Goal: Information Seeking & Learning: Learn about a topic

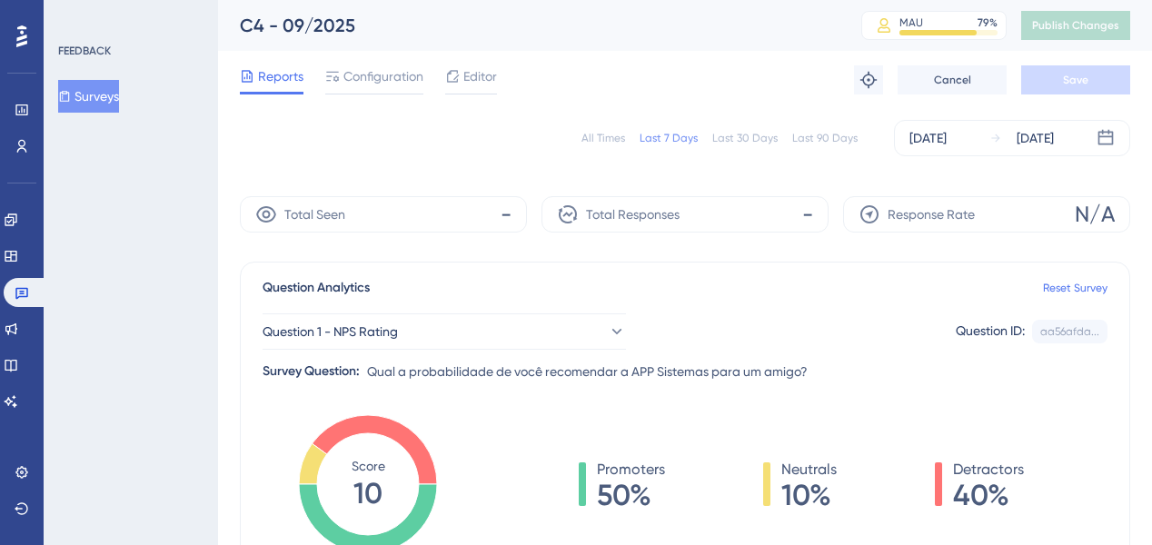
click at [617, 134] on div "All Times" at bounding box center [604, 138] width 44 height 15
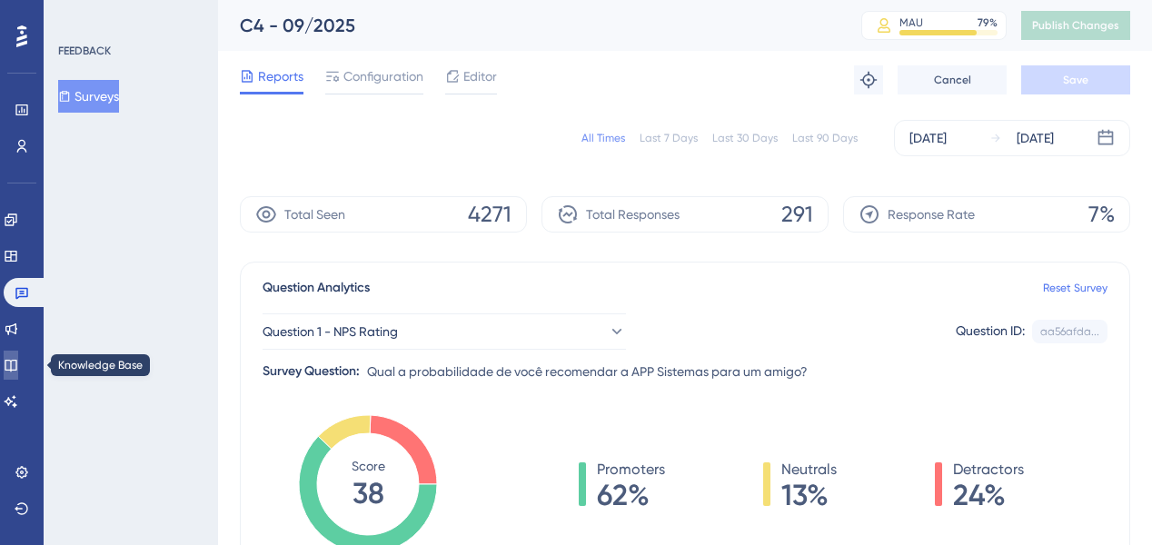
click at [18, 367] on link at bounding box center [11, 365] width 15 height 29
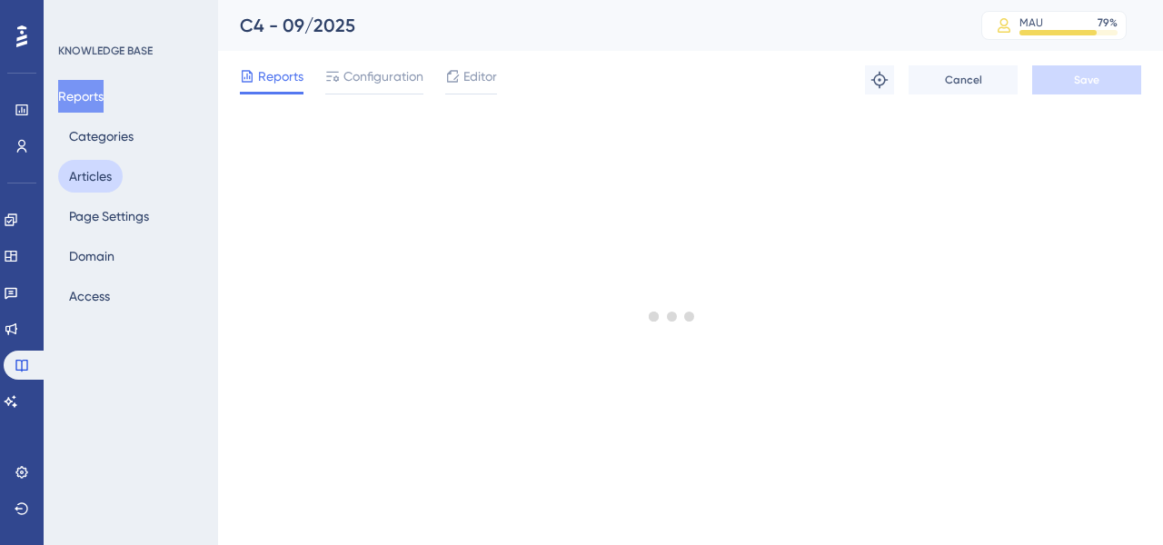
click at [91, 173] on button "Articles" at bounding box center [90, 176] width 65 height 33
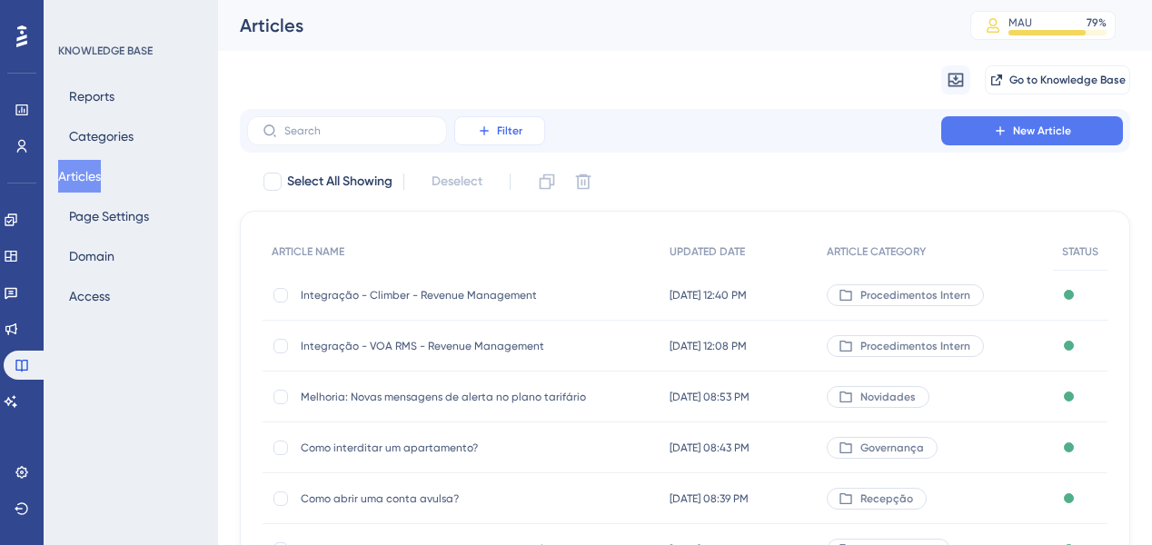
click at [482, 134] on icon at bounding box center [484, 131] width 15 height 15
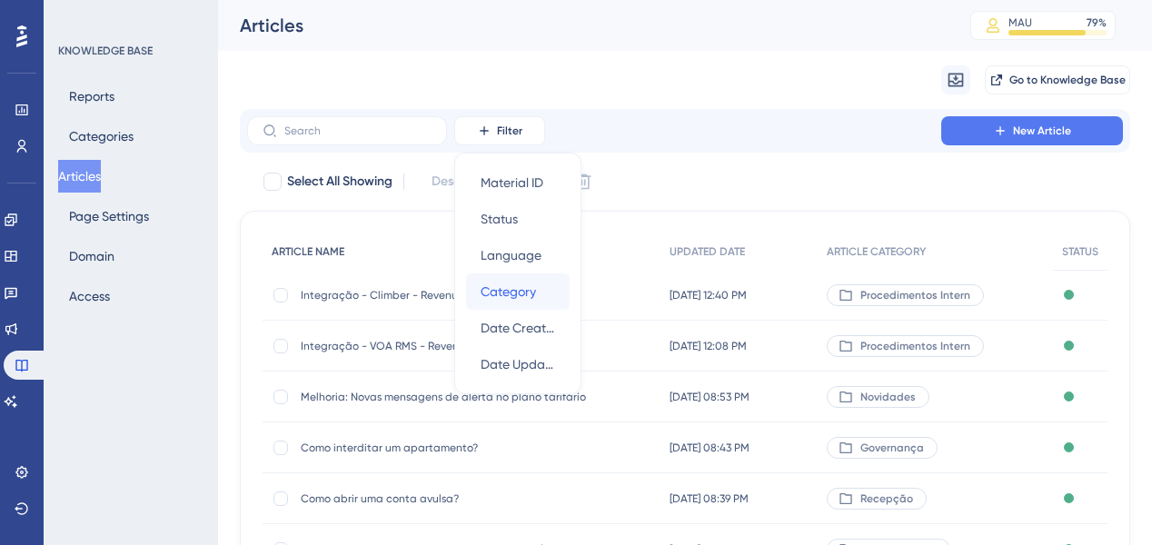
click at [509, 286] on span "Category" at bounding box center [508, 292] width 55 height 22
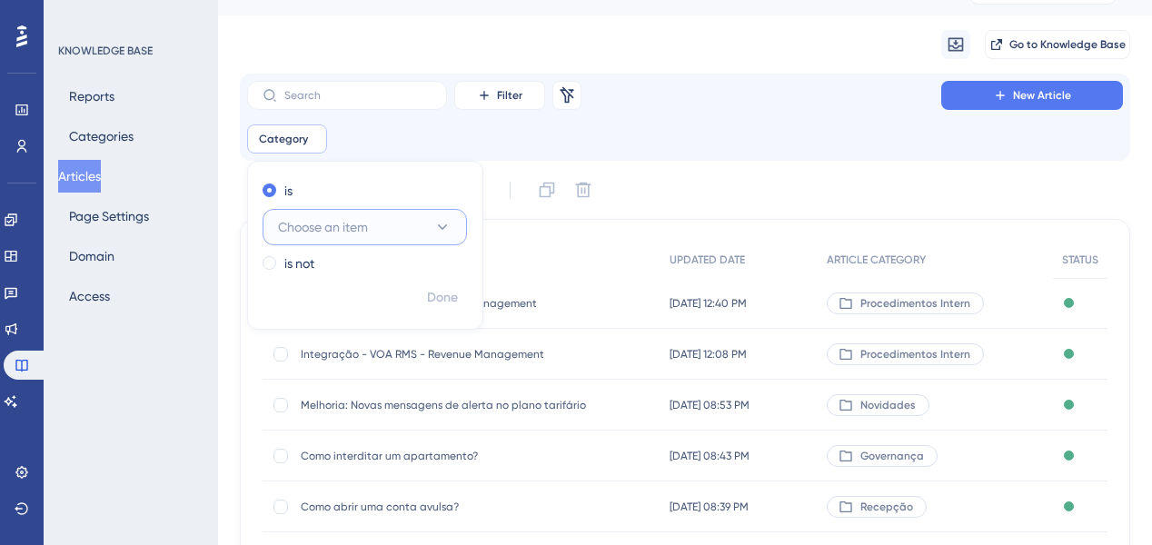
click at [323, 234] on span "Choose an item" at bounding box center [323, 227] width 90 height 22
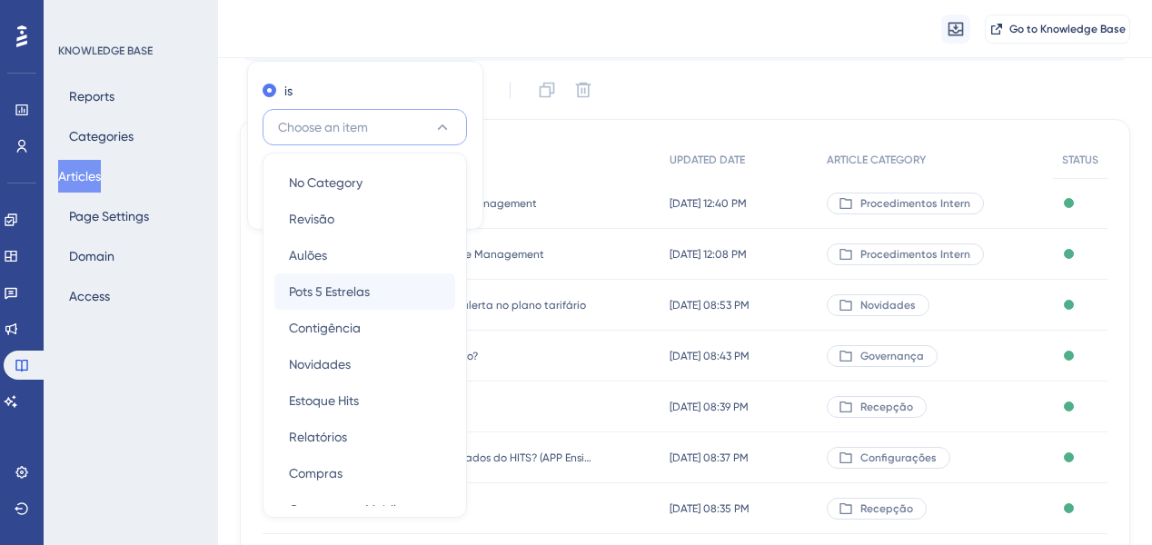
scroll to position [145, 0]
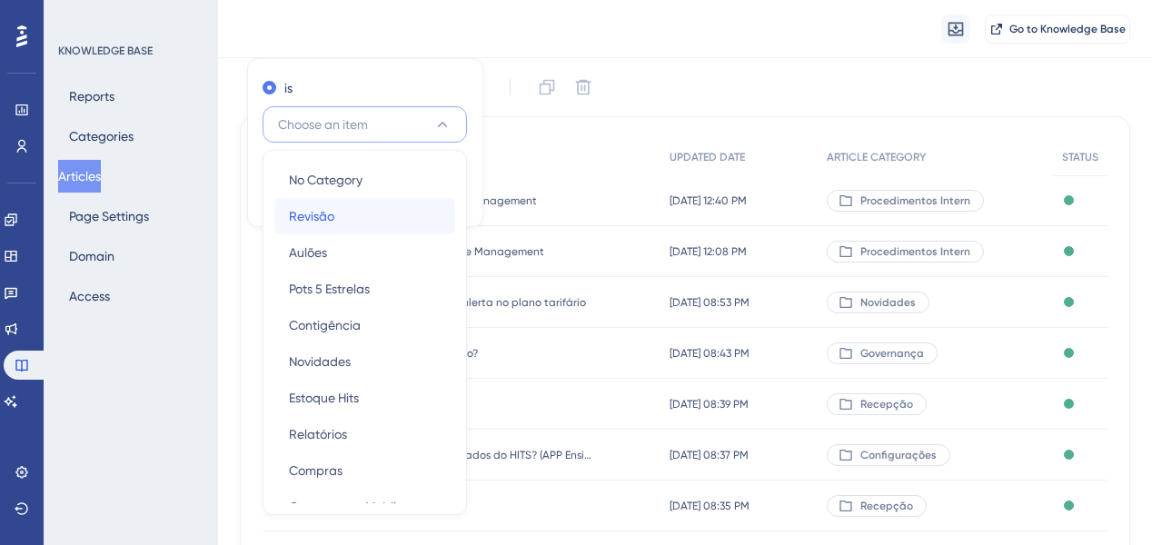
click at [331, 215] on span "Revisão" at bounding box center [311, 216] width 45 height 22
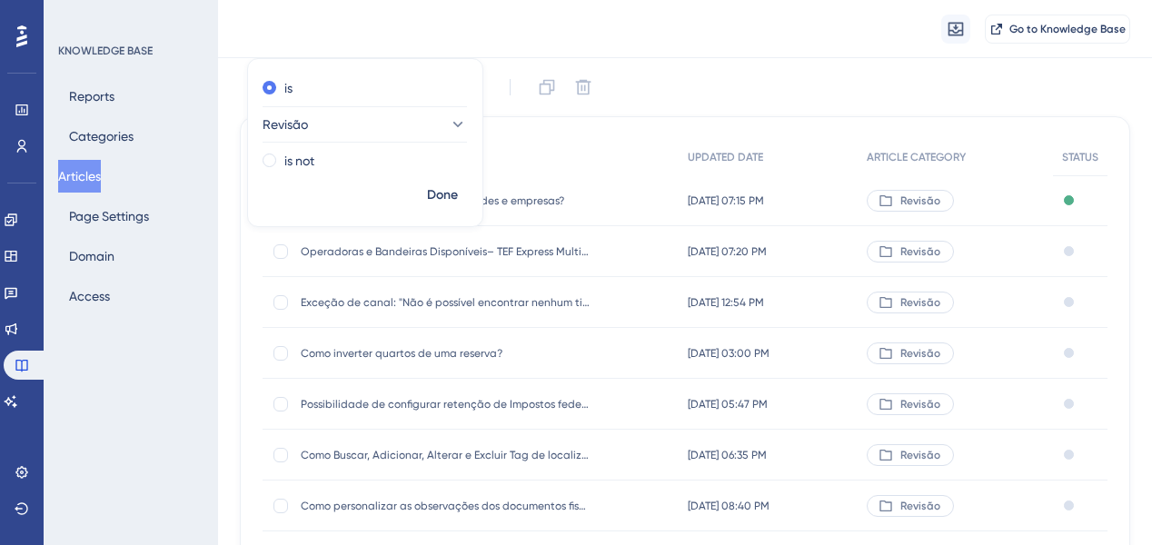
click at [741, 61] on div "Filter Remove Filters New Article Category is Revisão Revisão Remove is Revisão…" at bounding box center [685, 368] width 890 height 794
click at [487, 397] on span "Possibilidade de configurar retenção de Impostos federais no HITS" at bounding box center [446, 404] width 291 height 15
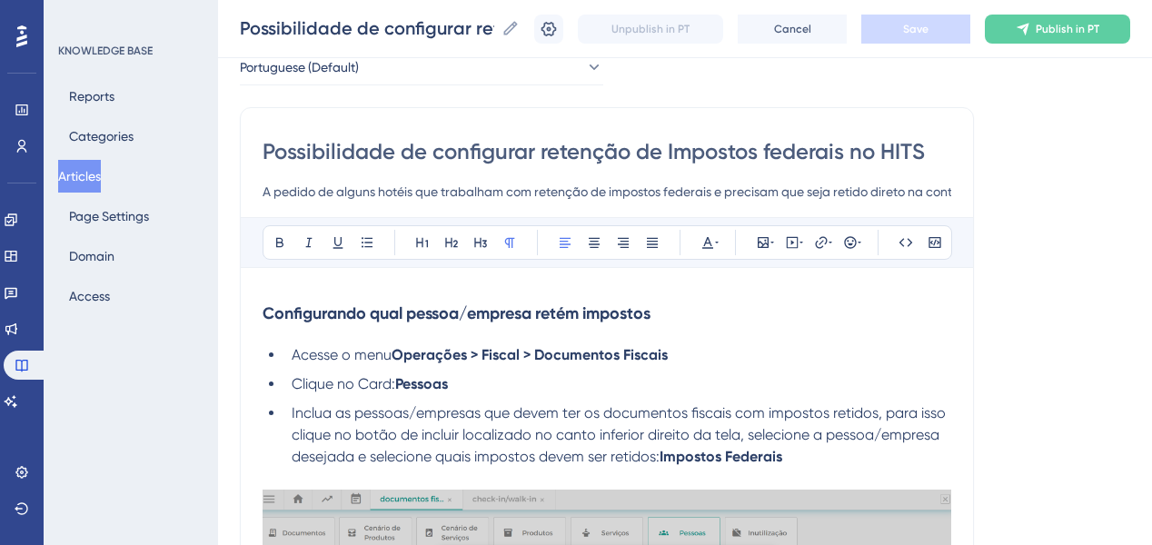
scroll to position [73, 0]
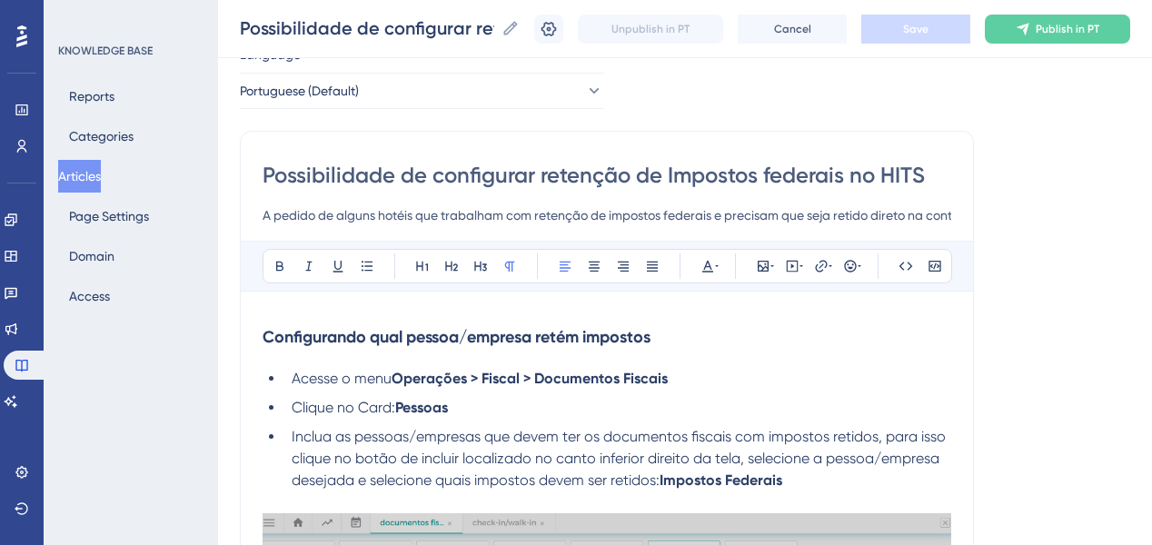
click at [372, 214] on input "A pedido de alguns hotéis que trabalham com retenção de impostos federais e pre…" at bounding box center [607, 215] width 689 height 22
click at [647, 214] on input "A pedido de alguns hotéis que trabalham com retenção de impostos federais e pre…" at bounding box center [607, 215] width 689 height 22
click at [421, 222] on input "A pedido de alguns hotéis que trabalham com retenção de impostos federais e pre…" at bounding box center [607, 215] width 689 height 22
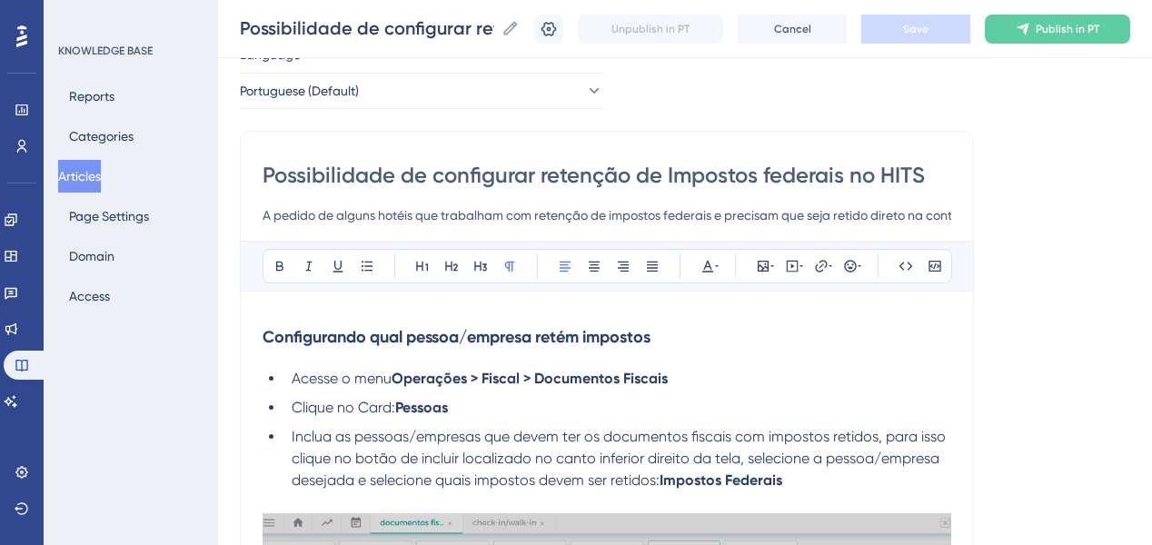
click at [690, 208] on input "A pedido de alguns hotéis que trabalham com retenção de impostos federais e pre…" at bounding box center [607, 215] width 689 height 22
click at [653, 174] on input "Possibilidade de configurar retenção de Impostos federais no HITS" at bounding box center [607, 175] width 689 height 29
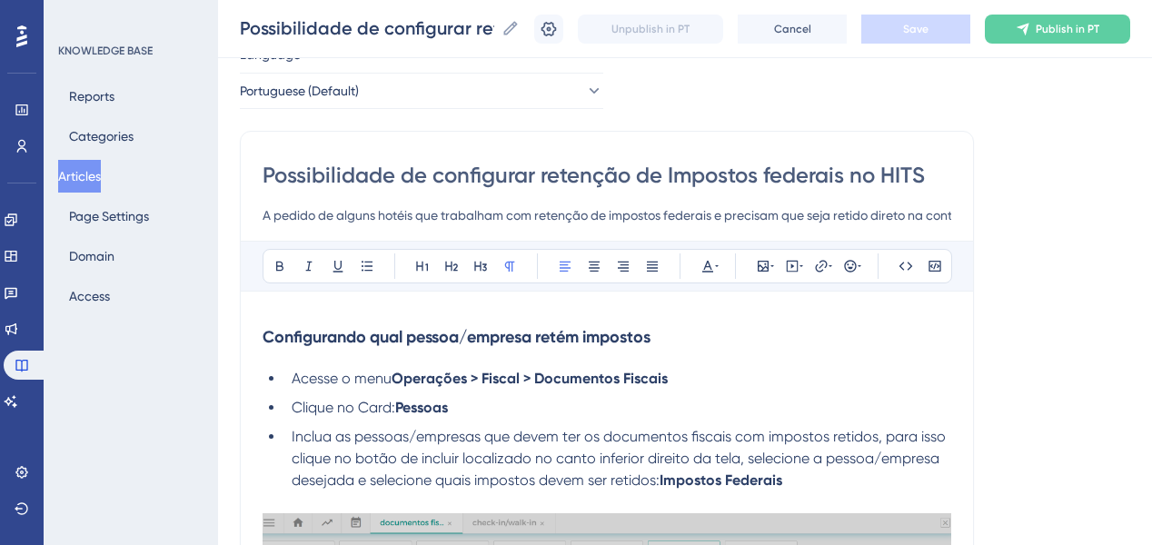
click at [653, 174] on input "Possibilidade de configurar retenção de Impostos federais no HITS" at bounding box center [607, 175] width 689 height 29
click at [389, 213] on input "A pedido de alguns hotéis que trabalham com retenção de impostos federais e pre…" at bounding box center [607, 215] width 689 height 22
paste input "rotina de retenção de impostos federais no HITS permite configurar e aplicar au…"
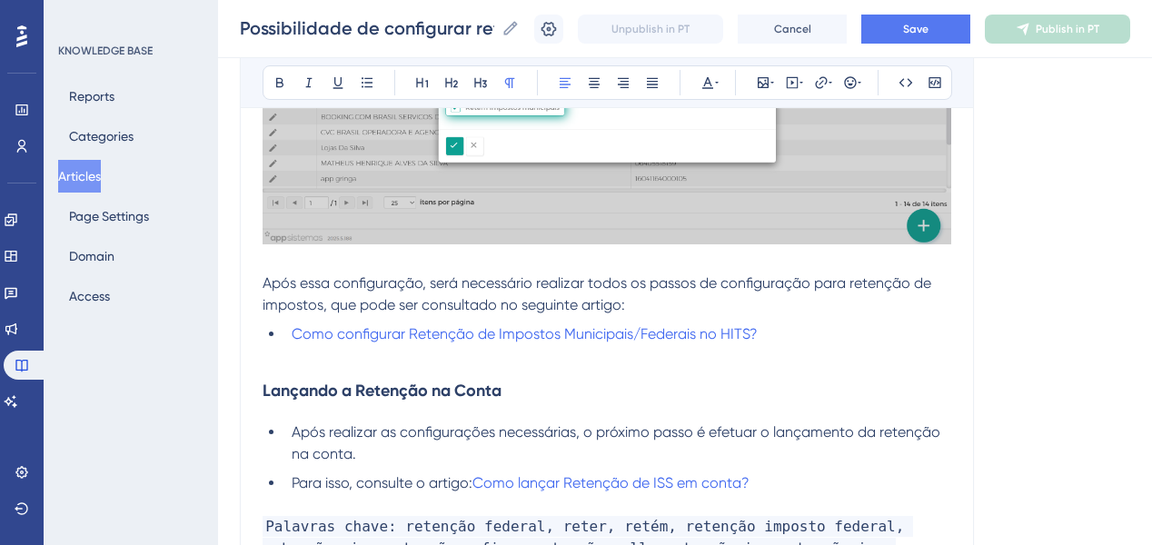
scroll to position [727, 0]
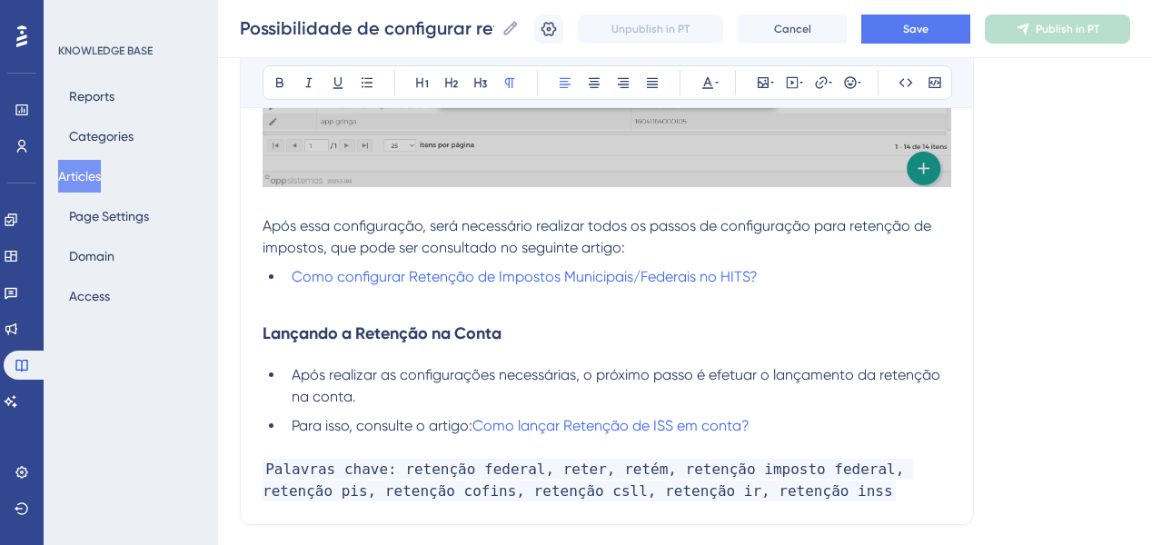
type input "A rotina de retenção de impostos federais no HITS permite configurar e aplicar …"
click at [360, 205] on p at bounding box center [607, 205] width 689 height 22
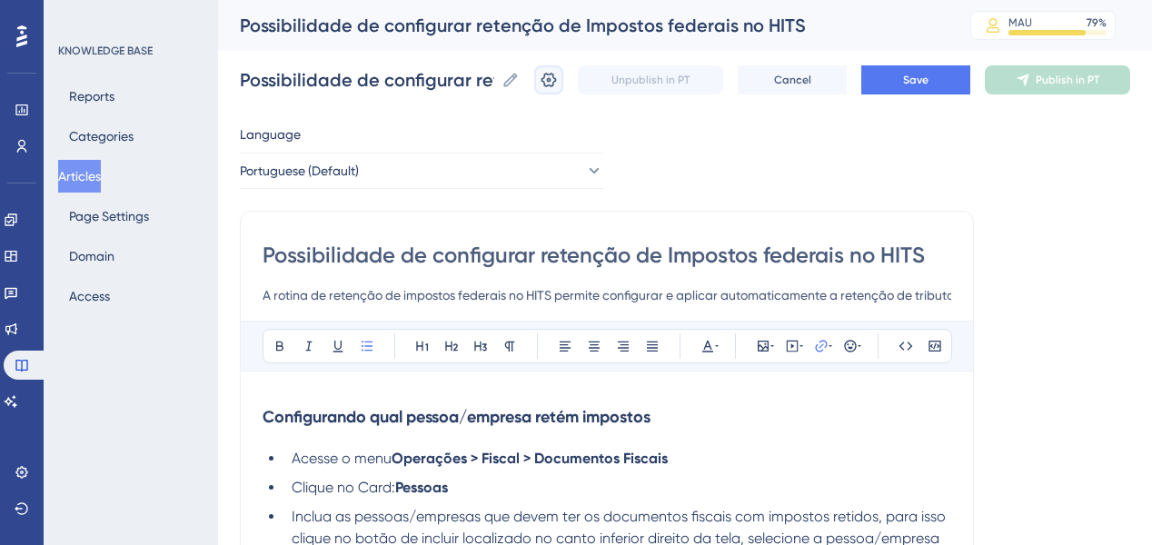
click at [553, 75] on icon at bounding box center [549, 80] width 18 height 18
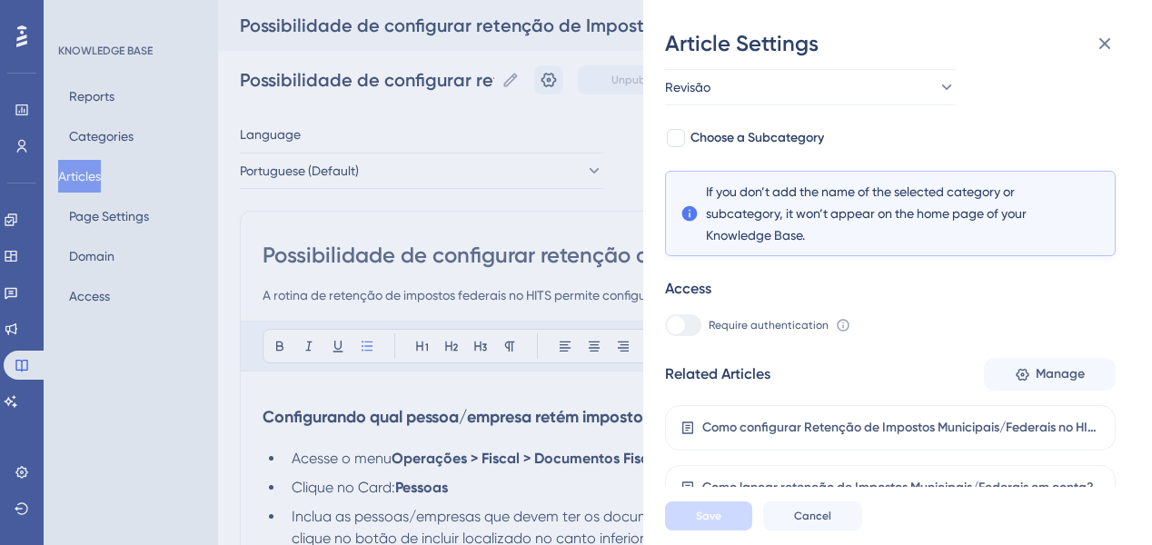
scroll to position [138, 0]
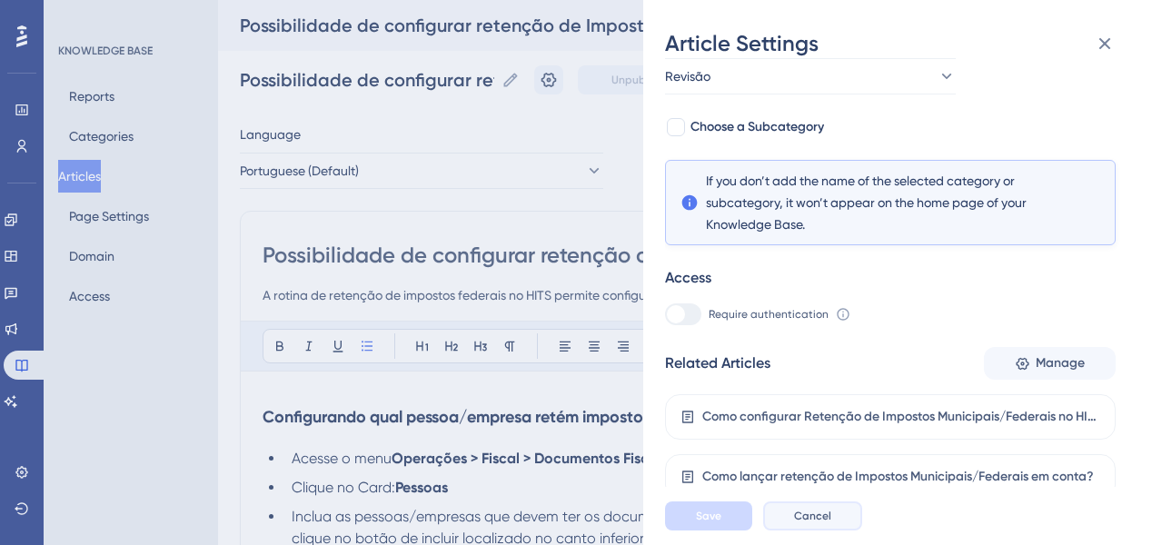
click at [845, 524] on button "Cancel" at bounding box center [812, 516] width 99 height 29
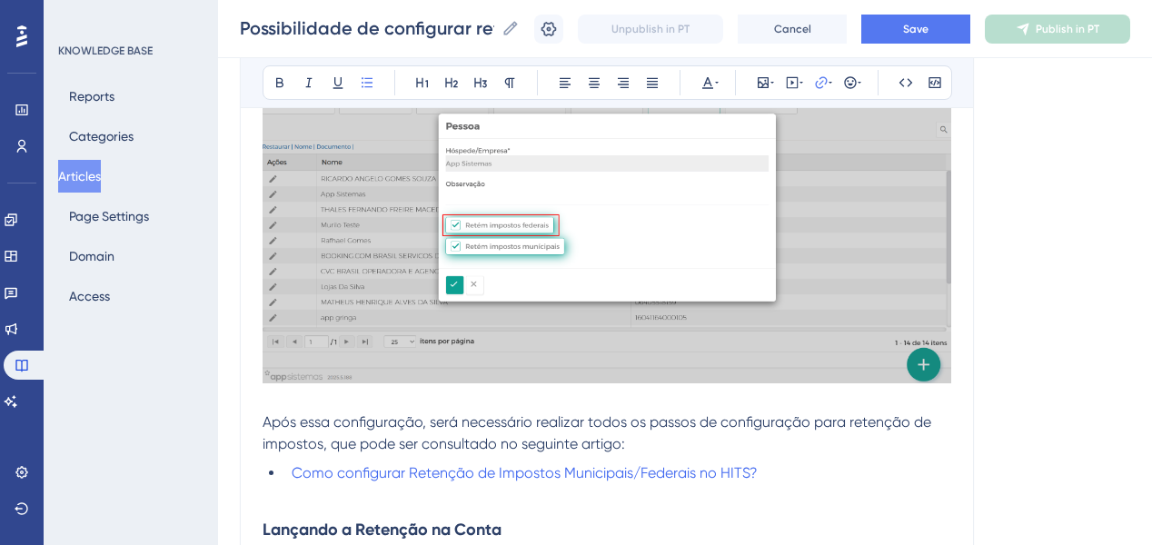
scroll to position [509, 0]
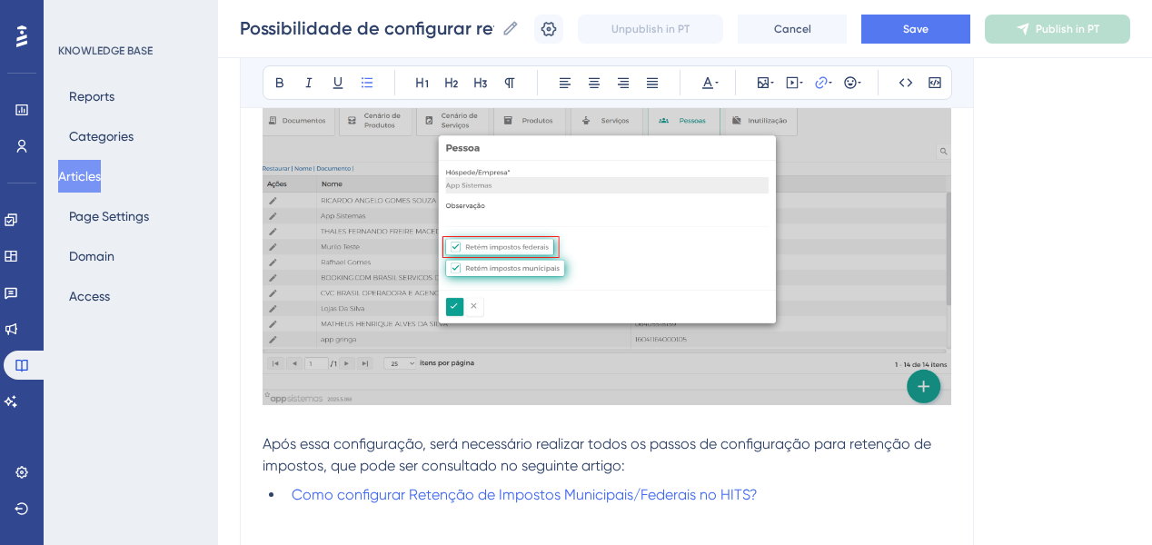
click at [98, 170] on button "Articles" at bounding box center [79, 176] width 43 height 33
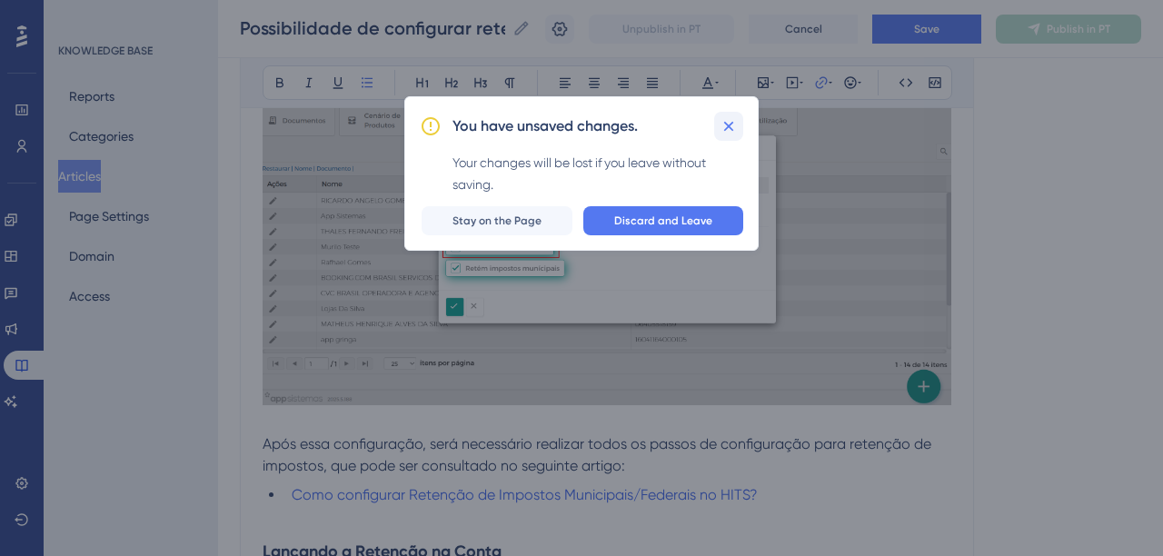
click at [727, 124] on icon at bounding box center [729, 127] width 10 height 10
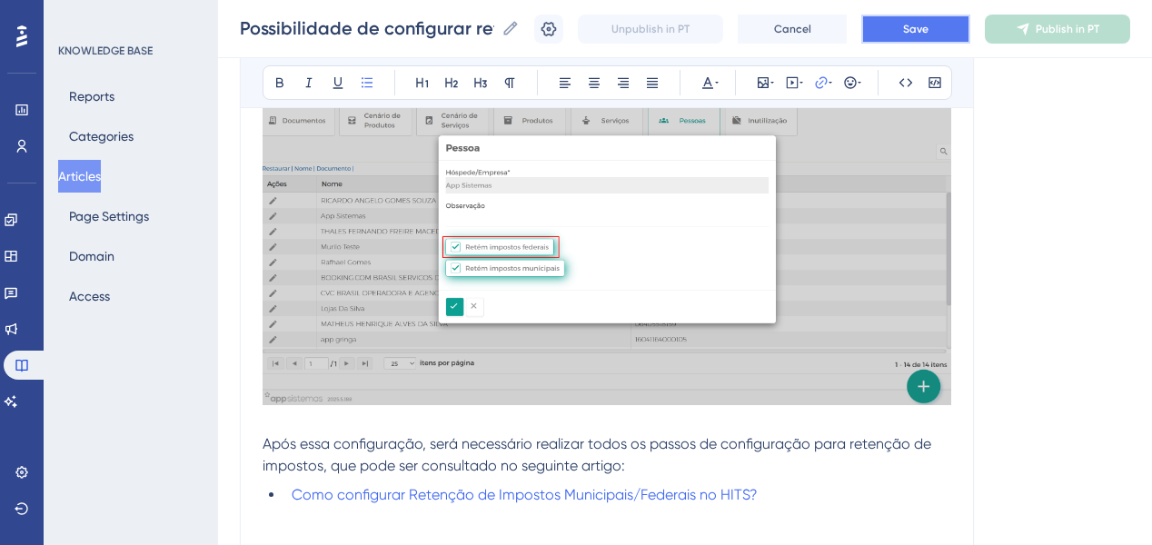
click at [929, 25] on span "Save" at bounding box center [915, 29] width 25 height 15
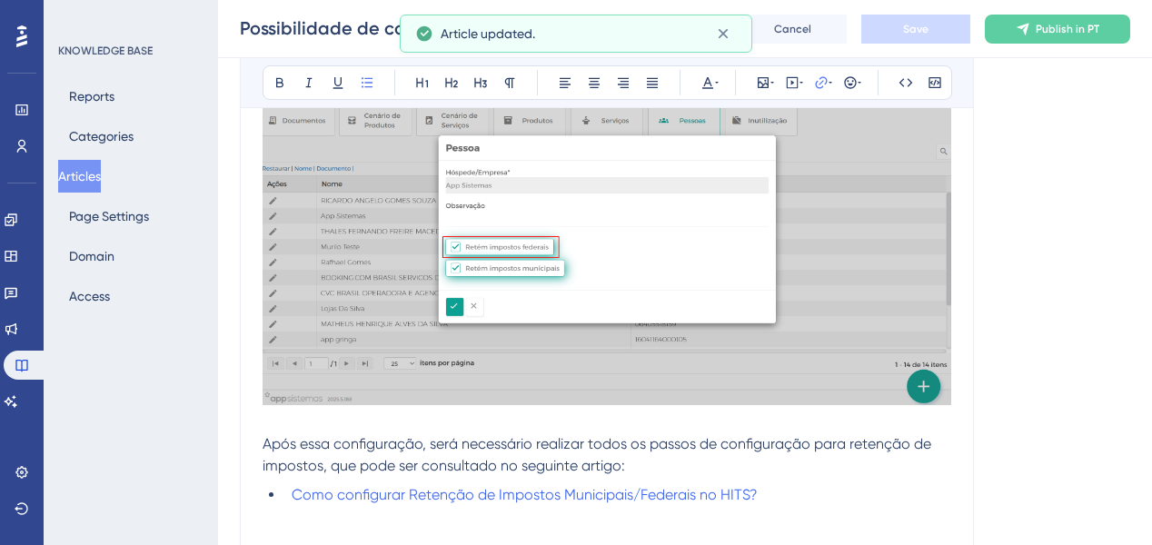
click at [89, 171] on button "Articles" at bounding box center [79, 176] width 43 height 33
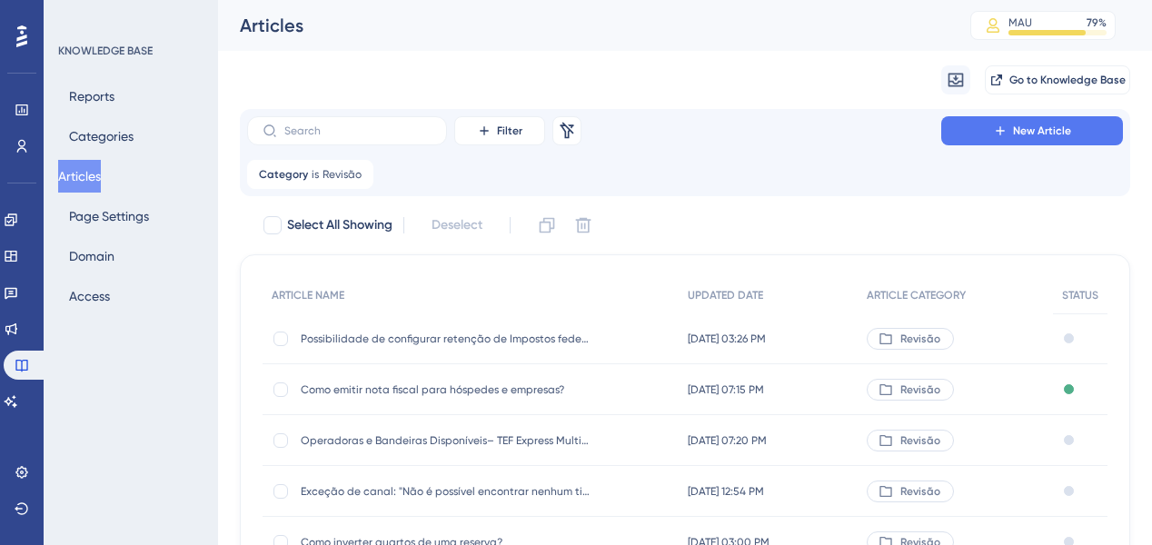
click at [517, 386] on span "Como emitir nota fiscal para hóspedes e empresas?" at bounding box center [446, 390] width 291 height 15
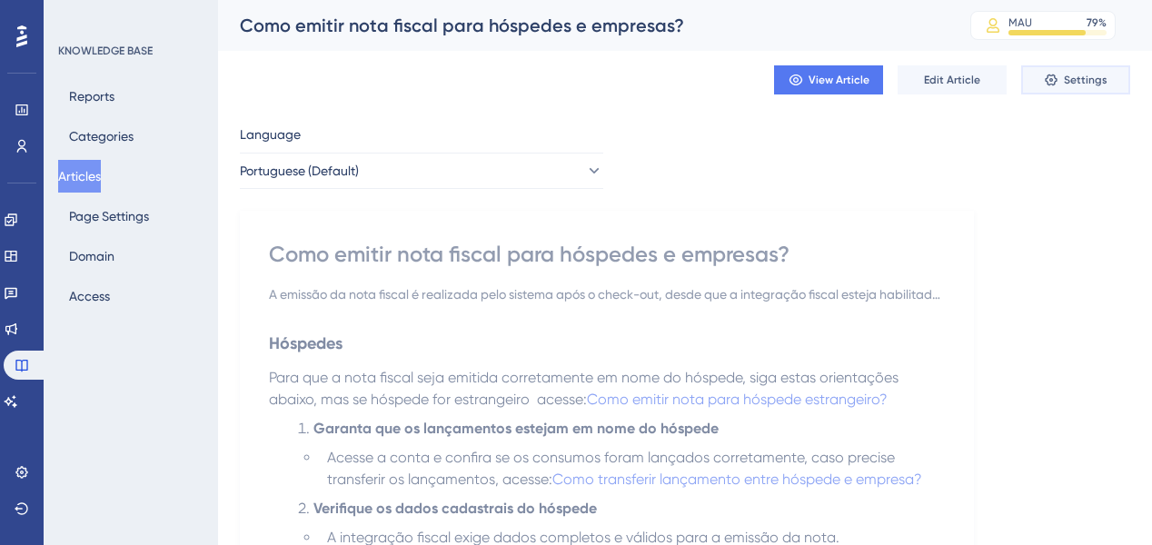
click at [1057, 86] on icon at bounding box center [1051, 80] width 15 height 15
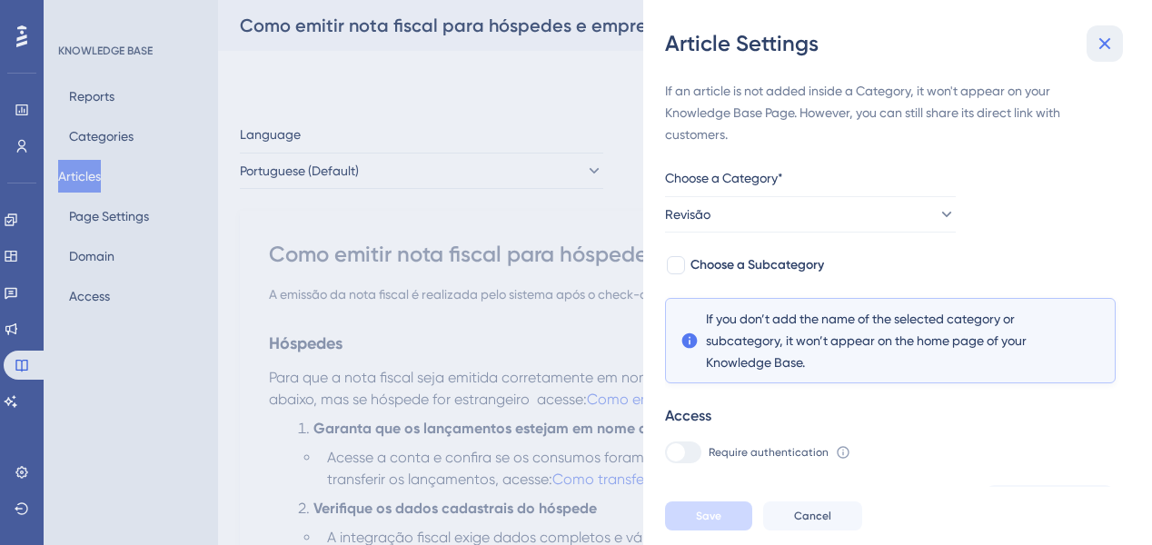
click at [1098, 36] on icon at bounding box center [1105, 44] width 22 height 22
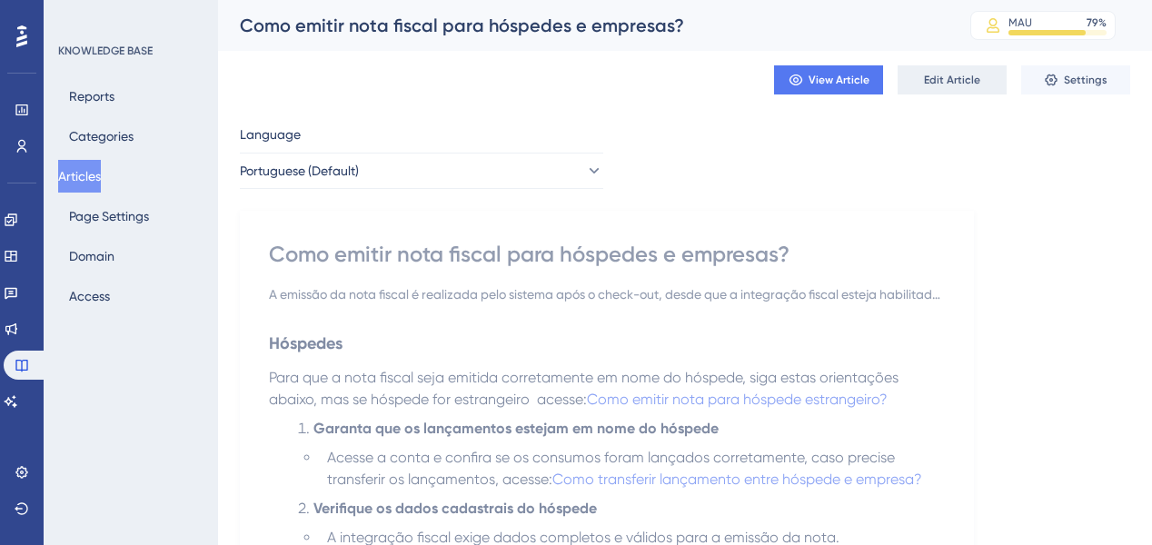
click at [936, 73] on span "Edit Article" at bounding box center [952, 80] width 56 height 15
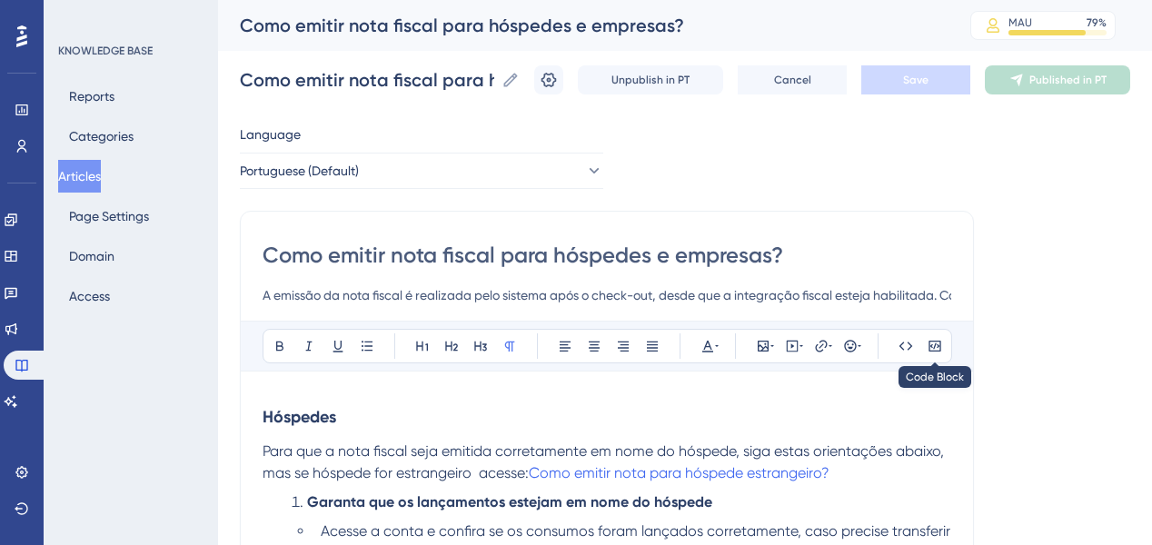
scroll to position [1894, 0]
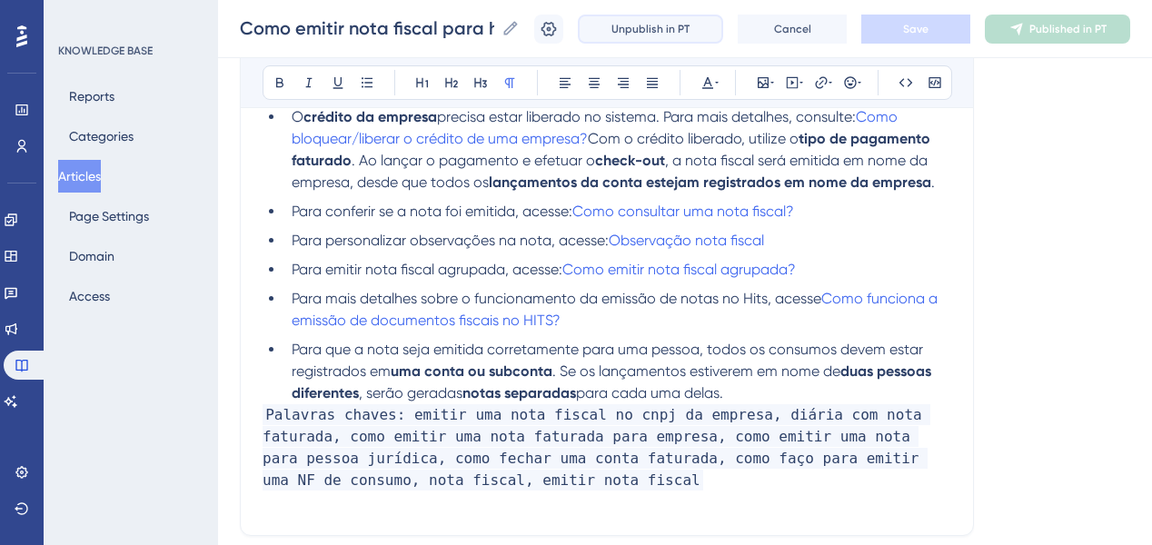
click at [690, 25] on span "Unpublish in PT" at bounding box center [651, 29] width 78 height 15
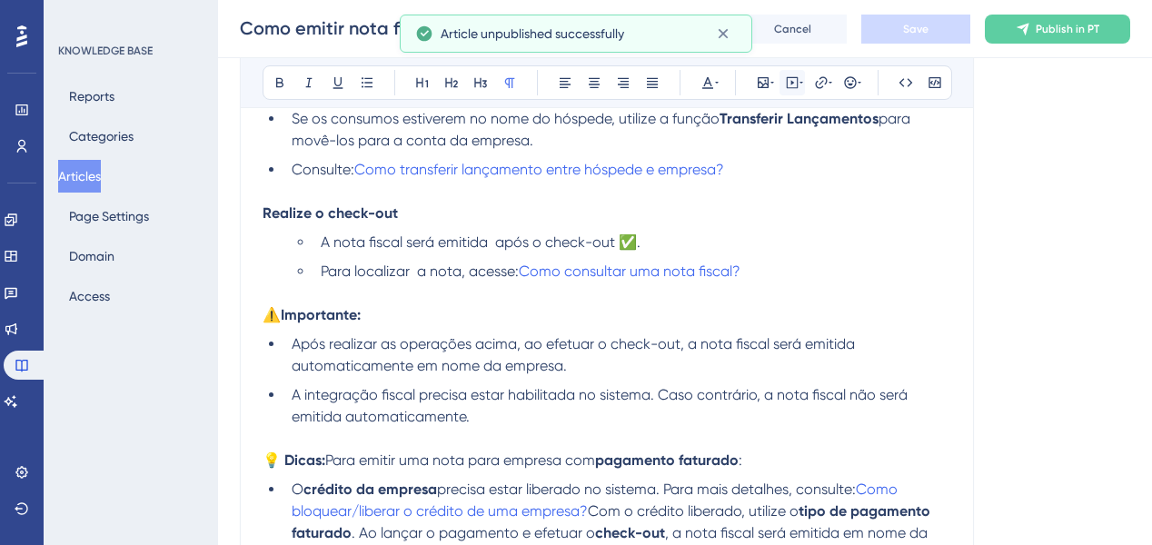
scroll to position [1312, 0]
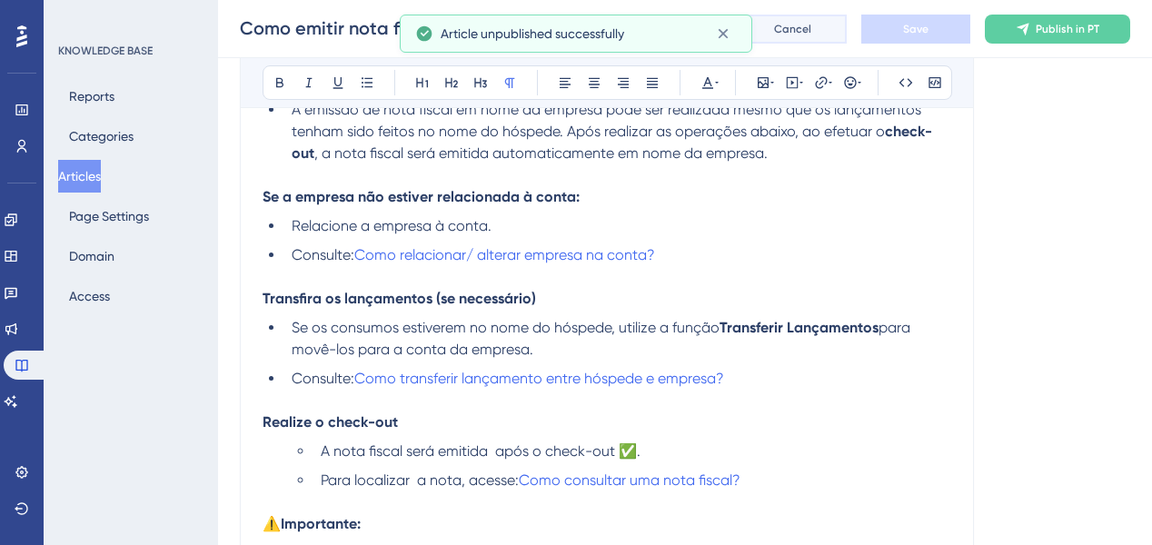
click at [791, 32] on span "Cancel" at bounding box center [792, 29] width 37 height 15
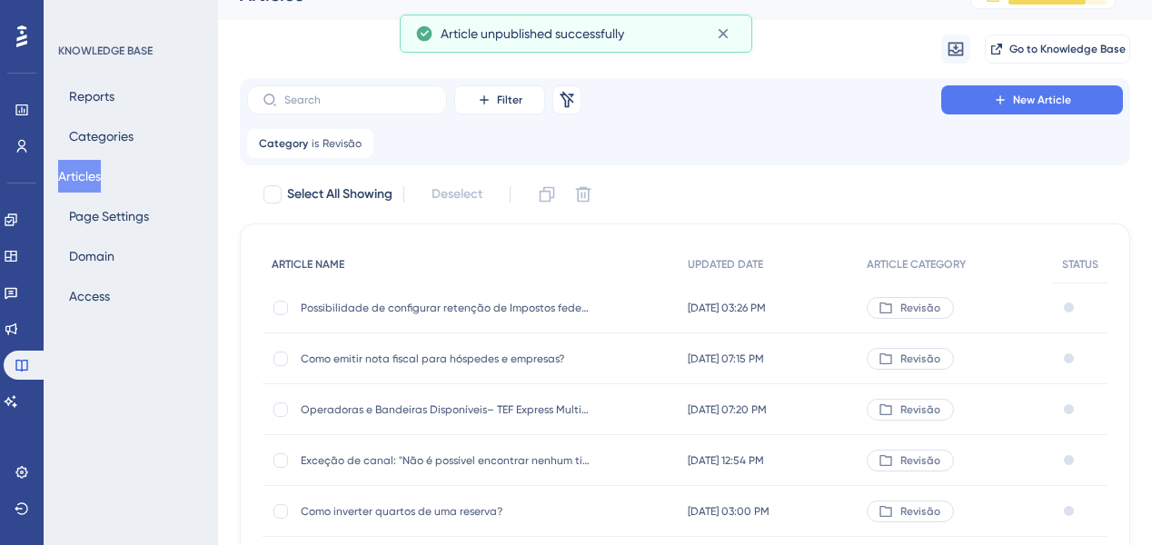
scroll to position [73, 0]
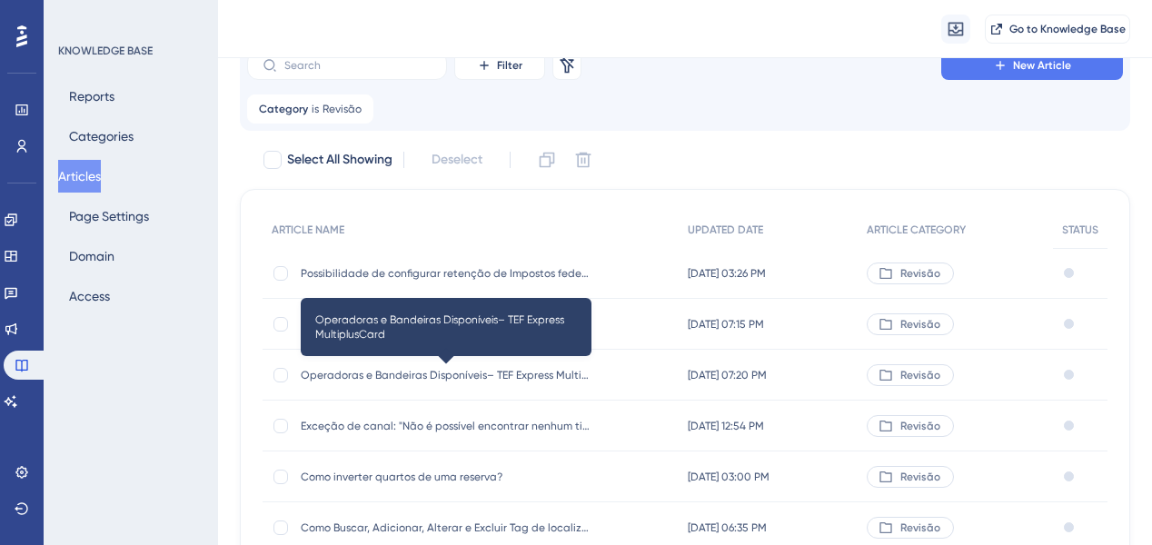
click at [484, 374] on span "Operadoras e Bandeiras Disponíveis– TEF Express MultiplusCard" at bounding box center [446, 375] width 291 height 15
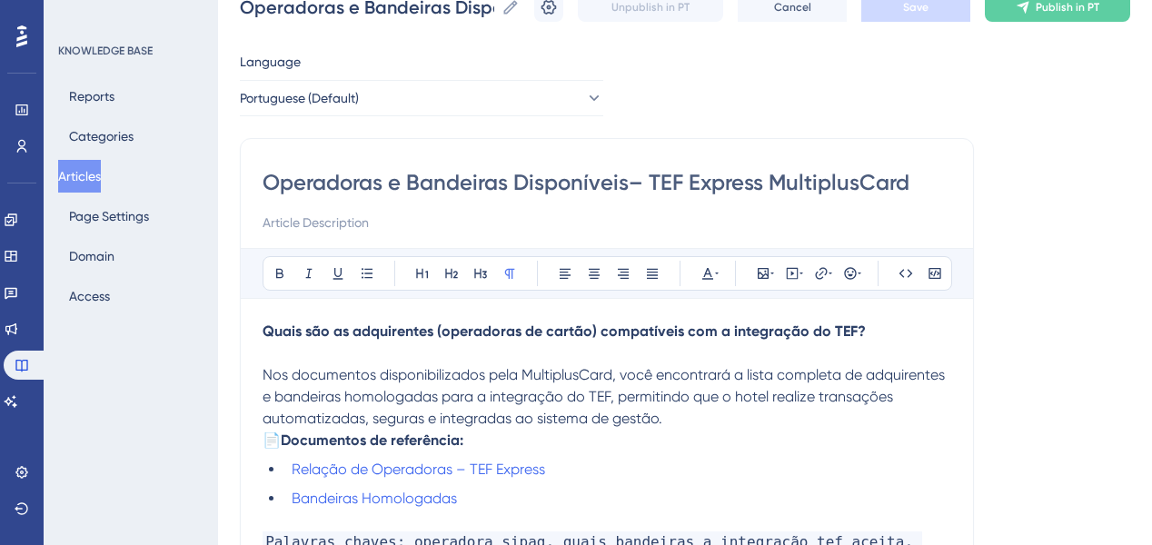
scroll to position [125, 0]
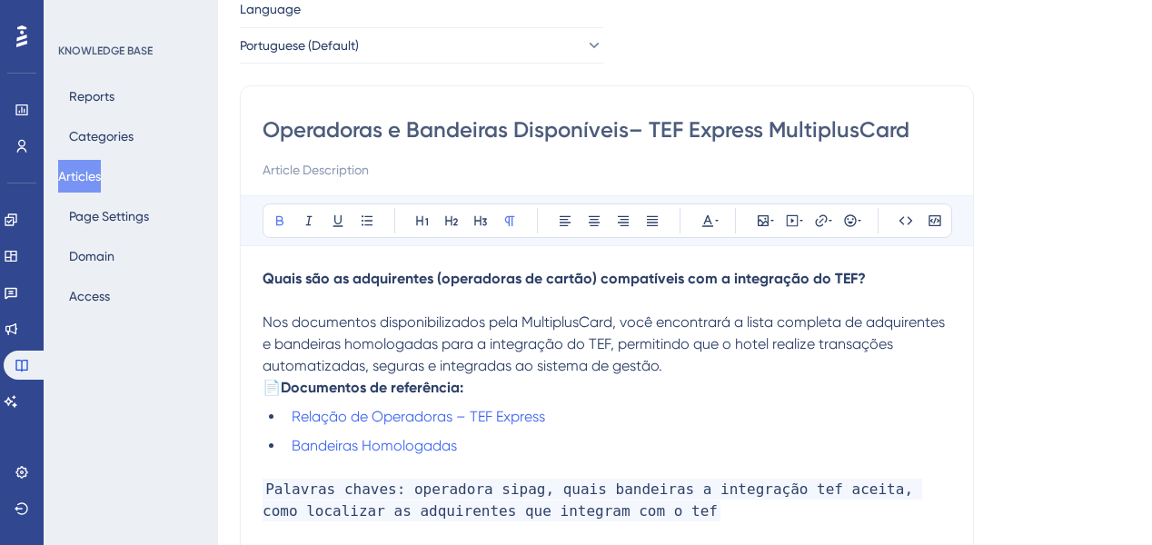
click at [294, 301] on p at bounding box center [607, 301] width 689 height 22
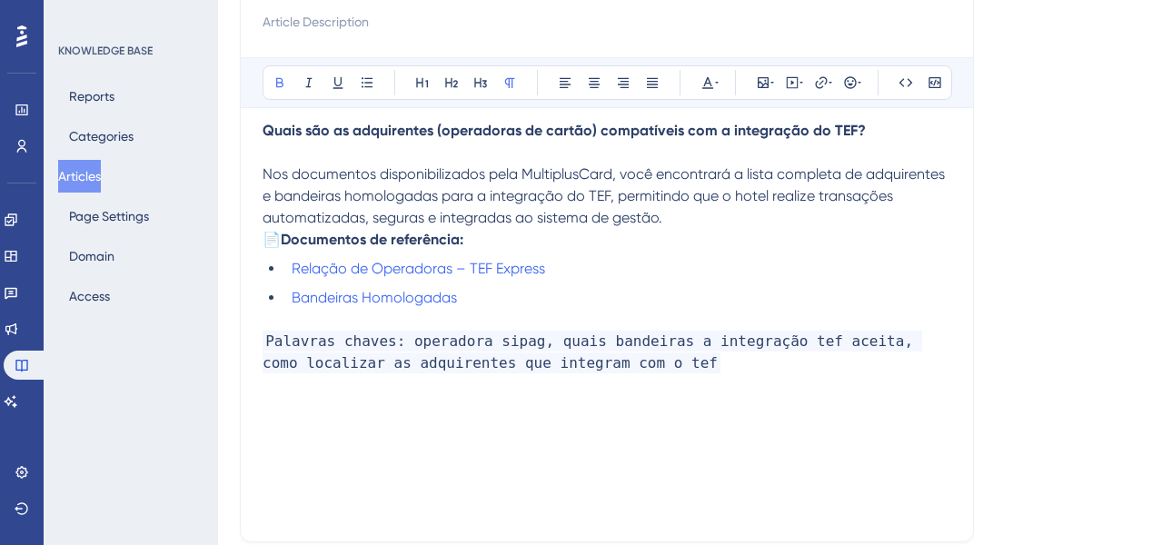
scroll to position [198, 0]
